Goal: Task Accomplishment & Management: Manage account settings

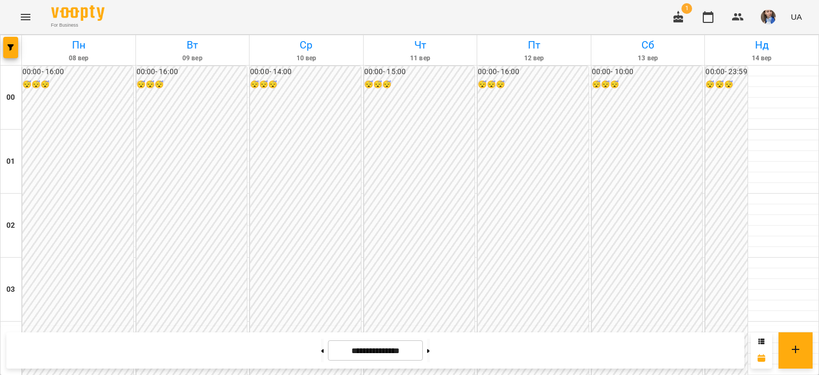
scroll to position [1066, 0]
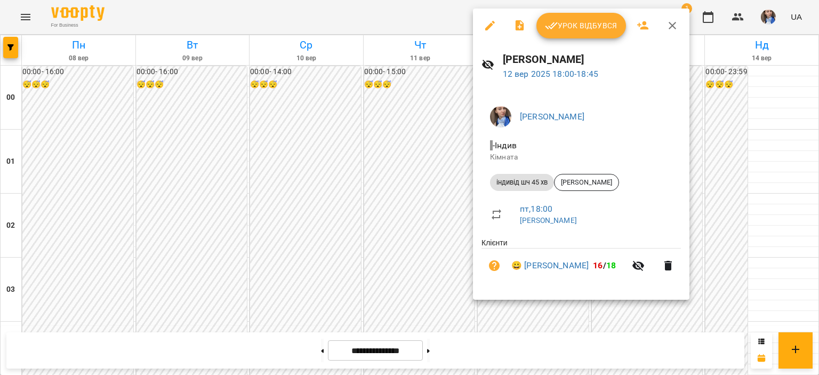
click at [586, 38] on button "Урок відбувся" at bounding box center [581, 26] width 90 height 26
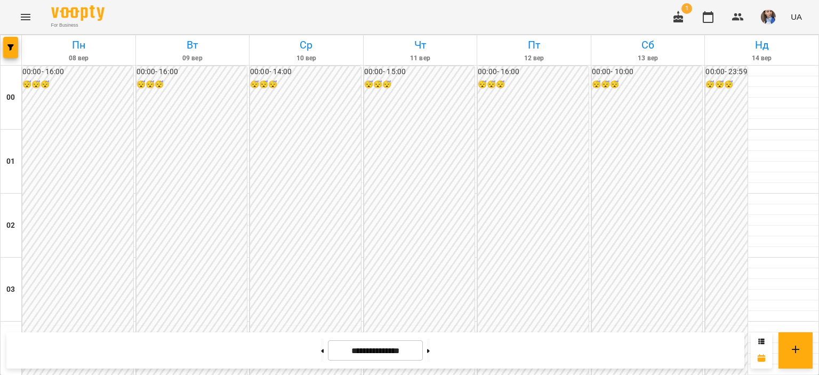
scroll to position [1172, 0]
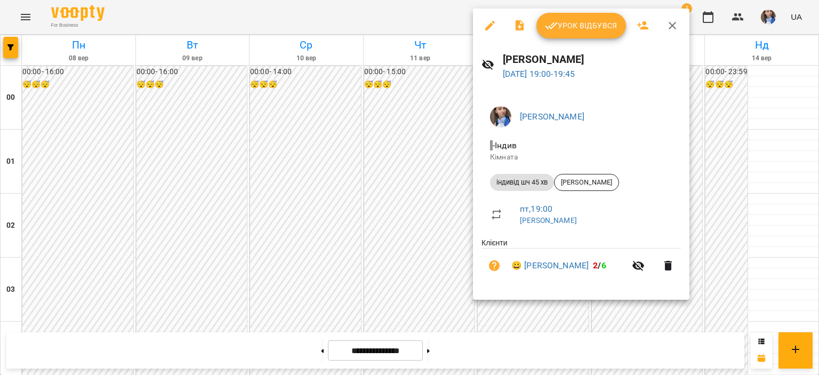
click at [439, 17] on div at bounding box center [409, 187] width 819 height 375
click at [439, 17] on div "For Business 1 UA" at bounding box center [409, 17] width 819 height 34
